Goal: Task Accomplishment & Management: Manage account settings

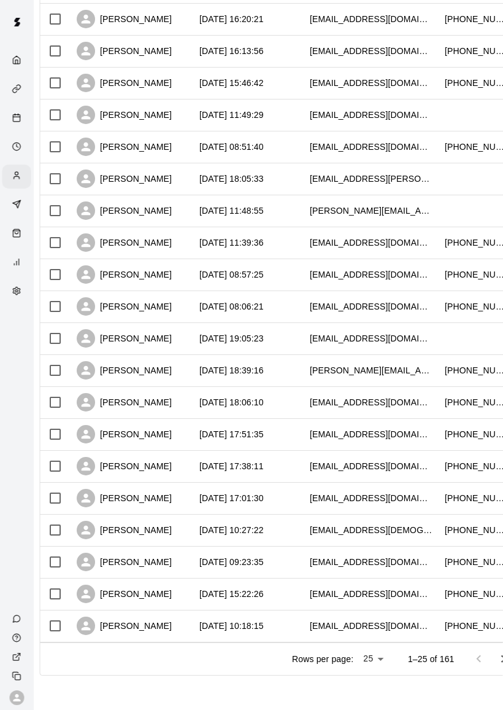
scroll to position [351, 34]
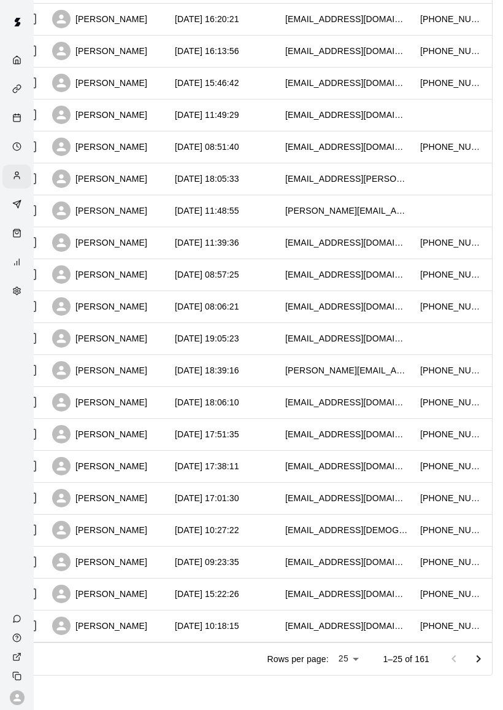
click at [480, 653] on icon "Go to next page" at bounding box center [478, 658] width 15 height 15
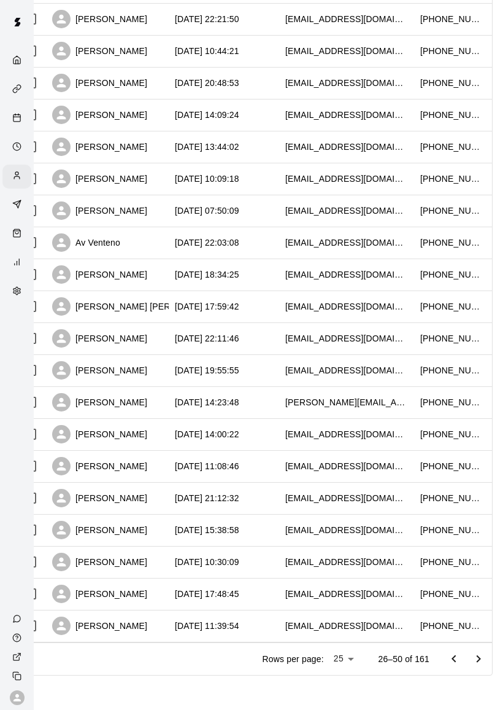
click at [478, 658] on icon "Go to next page" at bounding box center [478, 658] width 15 height 15
click at [481, 660] on icon "Go to next page" at bounding box center [478, 658] width 15 height 15
click at [478, 658] on icon "Go to next page" at bounding box center [478, 658] width 15 height 15
click at [481, 659] on icon "Go to next page" at bounding box center [479, 657] width 4 height 7
click at [484, 658] on icon "Go to next page" at bounding box center [478, 658] width 15 height 15
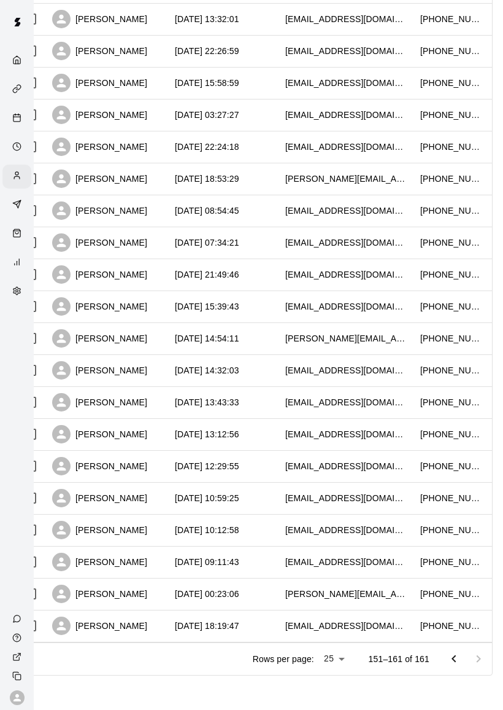
scroll to position [0, 34]
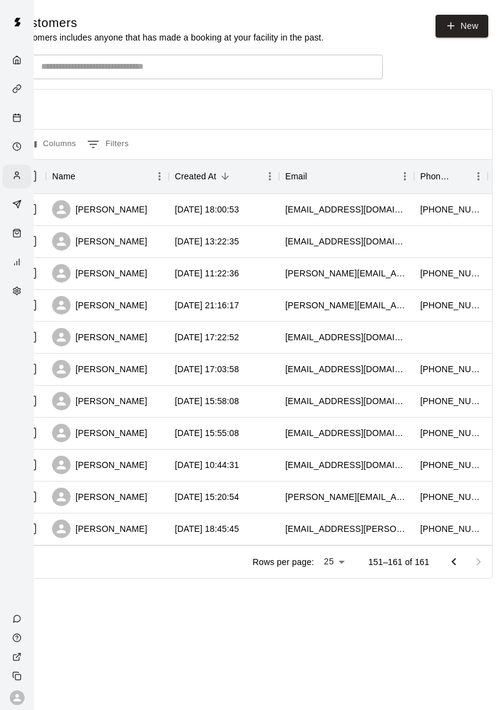
click at [20, 150] on circle "Availability" at bounding box center [17, 146] width 8 height 8
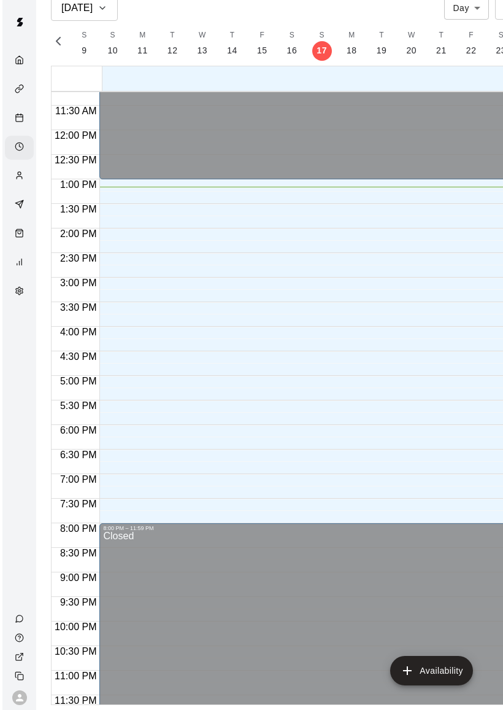
scroll to position [34, 0]
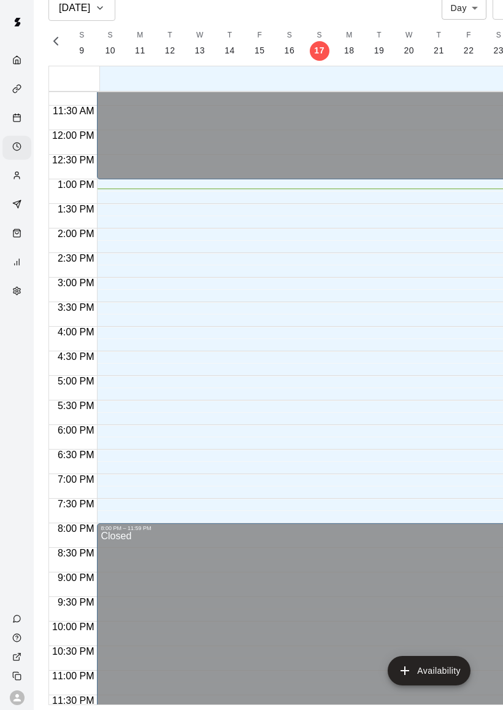
click at [23, 188] on div "Customers" at bounding box center [16, 177] width 29 height 24
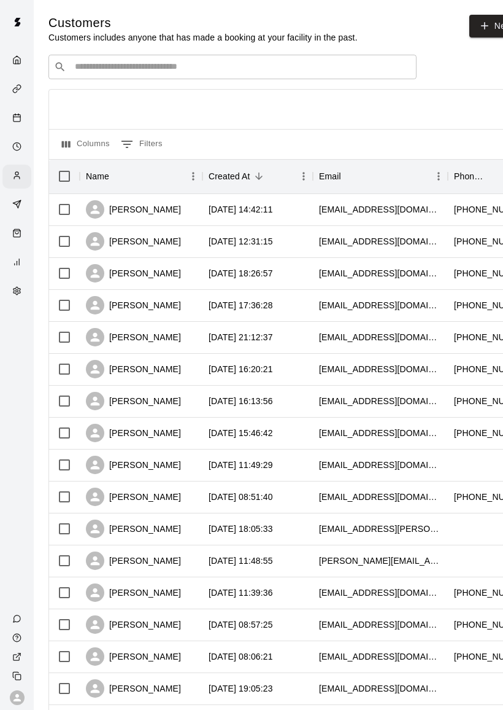
click at [90, 61] on input "Search customers by name or email" at bounding box center [241, 67] width 340 height 12
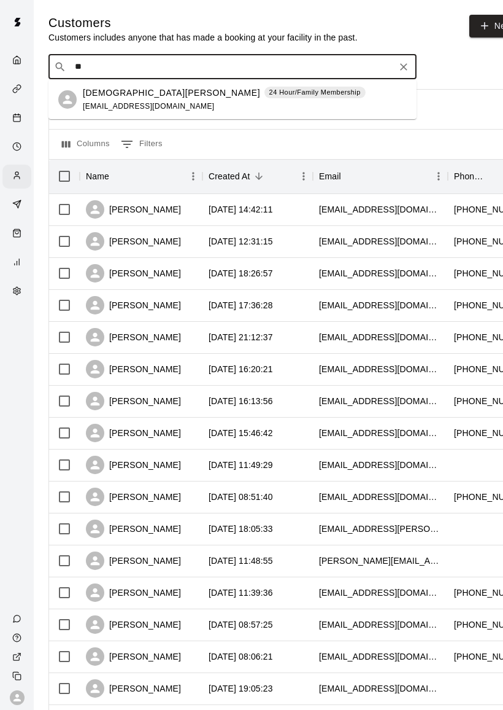
type input "*"
type input "****"
click at [93, 97] on p "[DEMOGRAPHIC_DATA][PERSON_NAME]" at bounding box center [171, 93] width 177 height 13
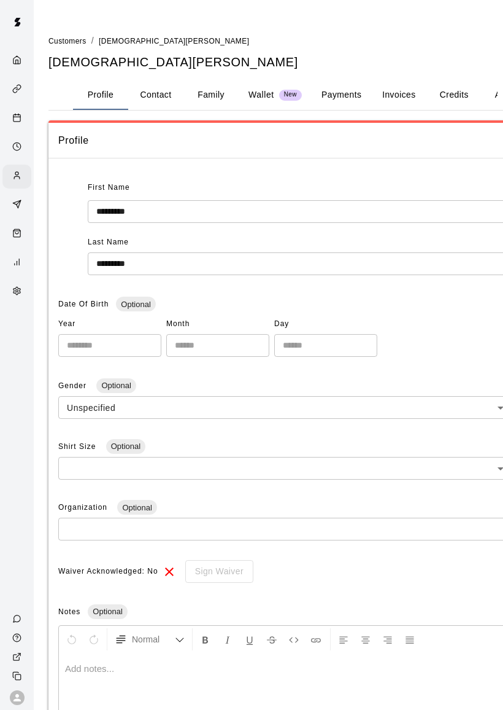
click at [18, 179] on icon "Customers" at bounding box center [16, 175] width 9 height 9
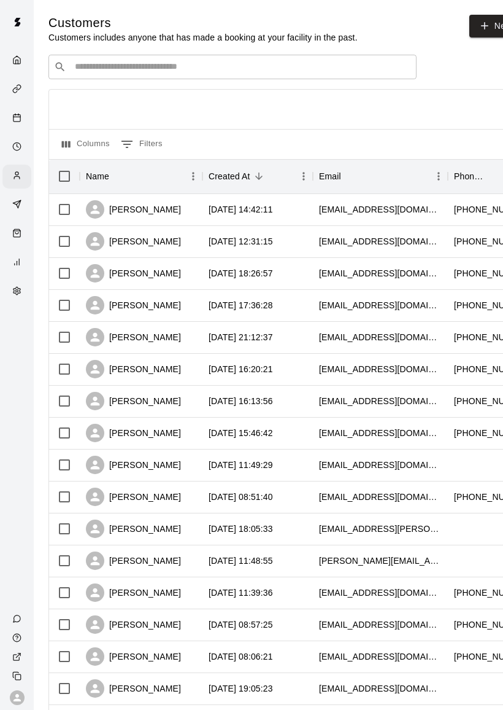
click at [91, 61] on input "Search customers by name or email" at bounding box center [241, 67] width 340 height 12
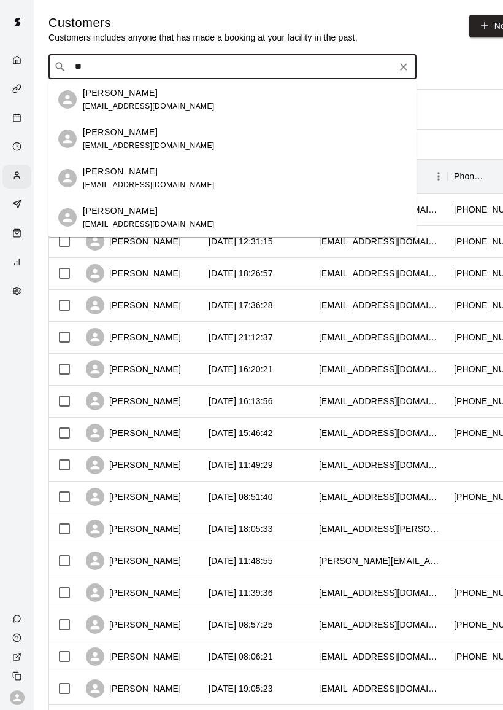
type input "*"
